Goal: Task Accomplishment & Management: Use online tool/utility

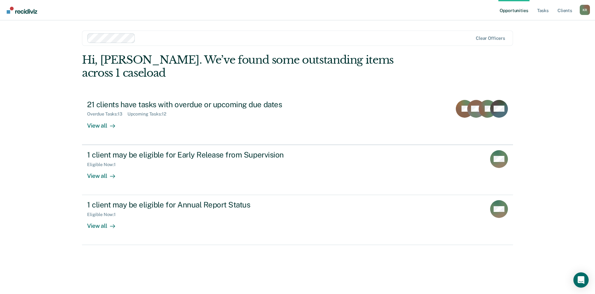
click at [78, 107] on main "Clear officers Hi, [PERSON_NAME]. We’ve found some outstanding items across 1 c…" at bounding box center [297, 149] width 446 height 258
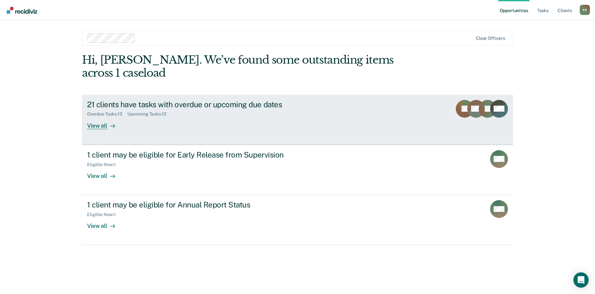
click at [91, 117] on div "View all" at bounding box center [105, 123] width 36 height 12
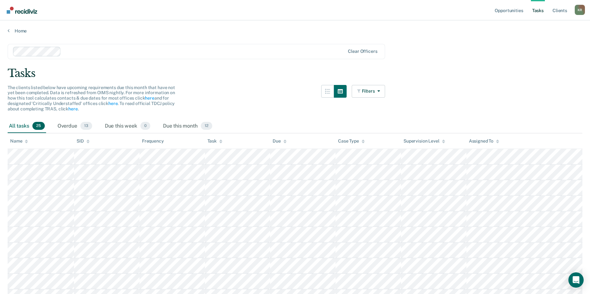
click at [166, 85] on span "The clients listed below have upcoming requirements due this month that have no…" at bounding box center [92, 98] width 168 height 26
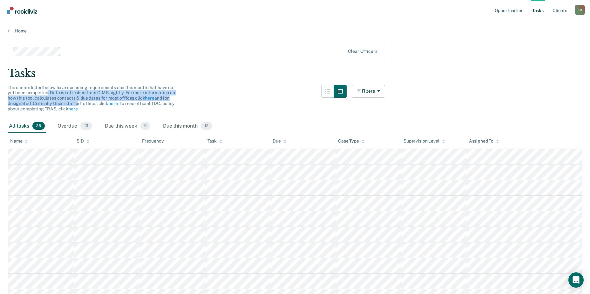
drag, startPoint x: 47, startPoint y: 92, endPoint x: 53, endPoint y: 102, distance: 11.7
click at [53, 102] on span "The clients listed below have upcoming requirements due this month that have no…" at bounding box center [92, 98] width 168 height 26
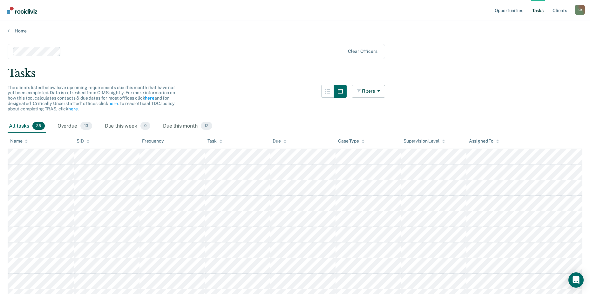
drag, startPoint x: 53, startPoint y: 102, endPoint x: 42, endPoint y: 112, distance: 14.8
click at [42, 112] on div "The clients listed below have upcoming requirements due this month that have no…" at bounding box center [197, 102] width 378 height 34
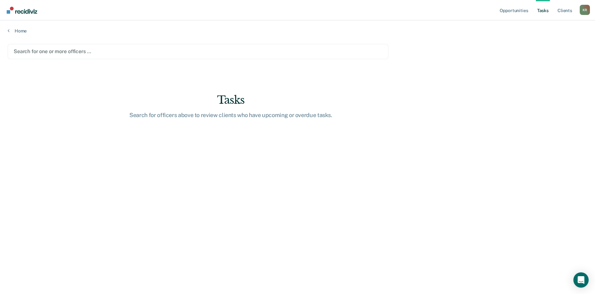
click at [54, 52] on div at bounding box center [198, 51] width 369 height 7
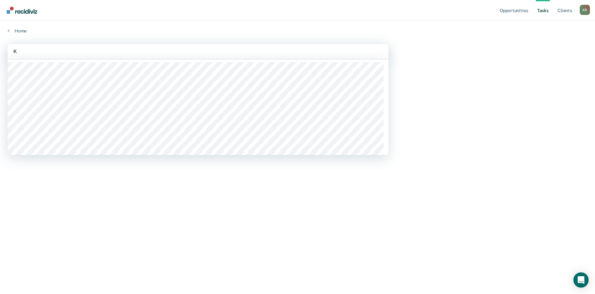
type input "Kr"
click at [49, 52] on div at bounding box center [197, 51] width 369 height 7
type input "[PERSON_NAME]"
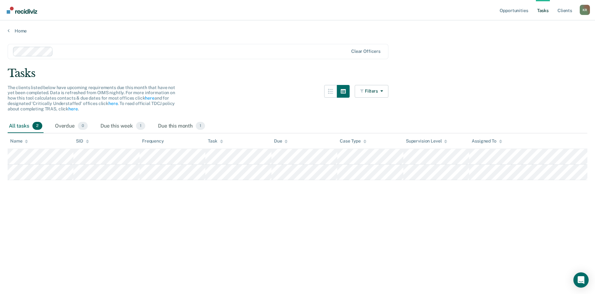
click at [40, 230] on main "Clear officers Tasks The clients listed below have upcoming requirements due th…" at bounding box center [297, 163] width 595 height 258
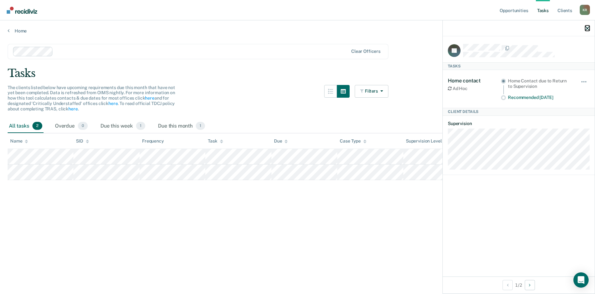
click at [587, 29] on icon "button" at bounding box center [587, 28] width 4 height 4
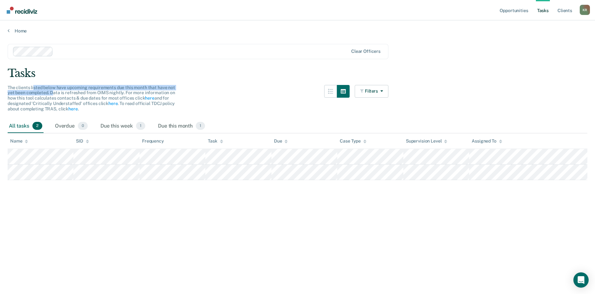
drag, startPoint x: 34, startPoint y: 87, endPoint x: 54, endPoint y: 95, distance: 21.1
click at [54, 95] on span "The clients listed below have upcoming requirements due this month that have no…" at bounding box center [92, 98] width 168 height 26
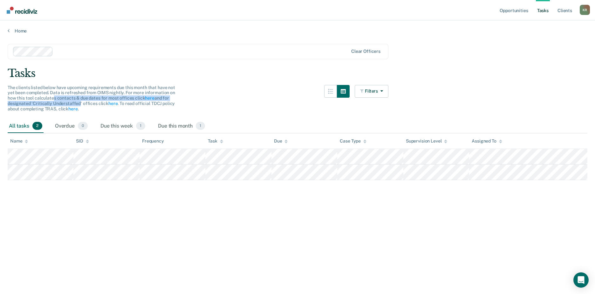
drag, startPoint x: 54, startPoint y: 95, endPoint x: 54, endPoint y: 101, distance: 6.0
click at [54, 101] on span "The clients listed below have upcoming requirements due this month that have no…" at bounding box center [92, 98] width 168 height 26
click at [41, 95] on span "The clients listed below have upcoming requirements due this month that have no…" at bounding box center [92, 98] width 168 height 26
click at [319, 212] on main "Clear officers Tasks The clients listed below have upcoming requirements due th…" at bounding box center [297, 163] width 595 height 258
